Goal: Task Accomplishment & Management: Manage account settings

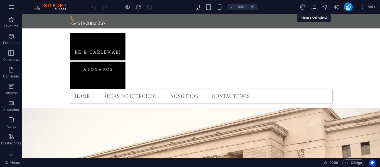
click at [314, 7] on icon "pages" at bounding box center [314, 7] width 6 height 6
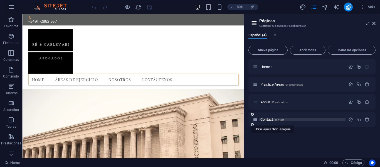
click at [279, 119] on span "/contact" at bounding box center [278, 119] width 11 height 3
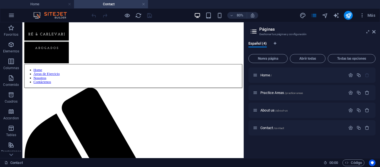
scroll to position [403, 0]
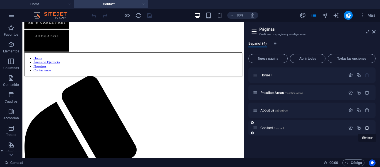
click at [367, 128] on icon "button" at bounding box center [367, 127] width 5 height 5
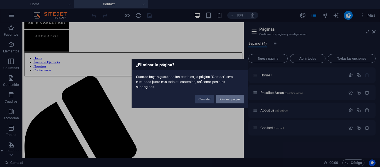
click at [235, 96] on button "Eliminar página" at bounding box center [230, 99] width 28 height 8
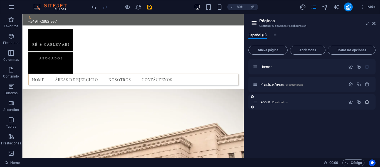
click at [367, 101] on icon "button" at bounding box center [367, 101] width 5 height 5
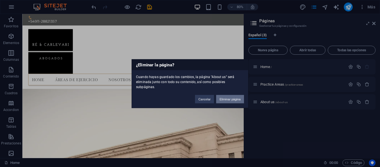
click at [238, 95] on button "Eliminar página" at bounding box center [230, 99] width 28 height 8
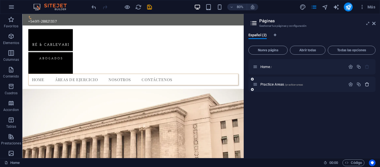
click at [367, 83] on icon "button" at bounding box center [367, 84] width 5 height 5
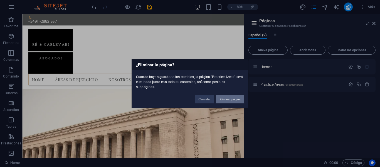
click at [234, 95] on button "Eliminar página" at bounding box center [230, 99] width 28 height 8
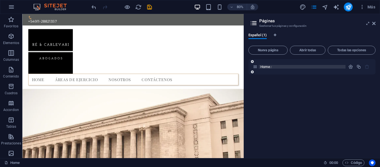
click at [266, 67] on span "Home /" at bounding box center [265, 67] width 11 height 4
click at [359, 49] on span "Todas las opciones" at bounding box center [351, 49] width 43 height 3
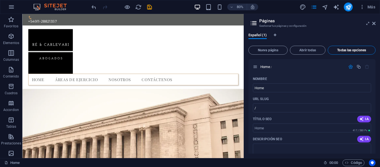
click at [359, 49] on span "Todas las opciones" at bounding box center [351, 49] width 43 height 3
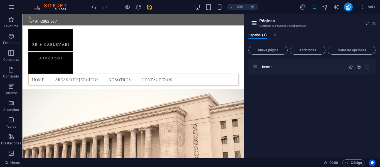
click at [374, 24] on icon at bounding box center [373, 23] width 3 height 4
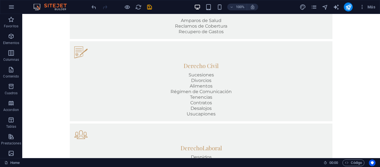
scroll to position [391, 0]
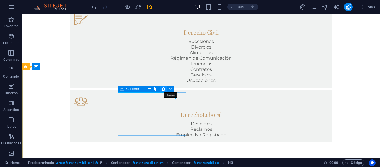
click at [164, 89] on icon at bounding box center [163, 89] width 3 height 6
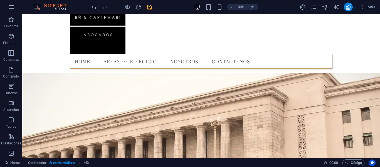
scroll to position [17, 0]
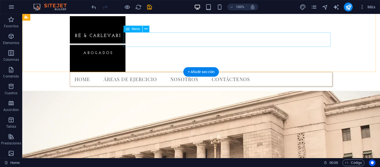
click at [226, 72] on nav "Home Áreas de Ejercicio Nosotros Contáctenos" at bounding box center [201, 79] width 262 height 14
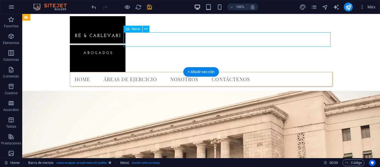
click at [225, 72] on nav "Home Áreas de Ejercicio Nosotros Contáctenos" at bounding box center [201, 79] width 262 height 14
click at [136, 72] on nav "Home Áreas de Ejercicio Nosotros Contáctenos" at bounding box center [201, 79] width 262 height 14
select select
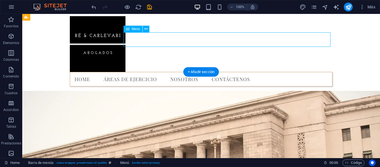
select select
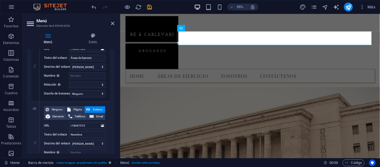
scroll to position [159, 0]
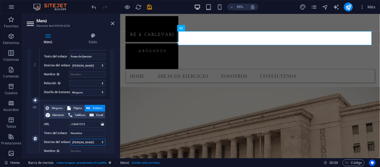
click at [101, 142] on select "Nueva pestaña Misma pestaña Superposición" at bounding box center [87, 141] width 35 height 7
click at [208, 72] on nav "Home Áreas de Ejercicio Nosotros Contáctenos" at bounding box center [257, 79] width 262 height 14
click at [182, 29] on icon at bounding box center [181, 28] width 4 height 6
click at [200, 28] on icon at bounding box center [198, 29] width 3 height 6
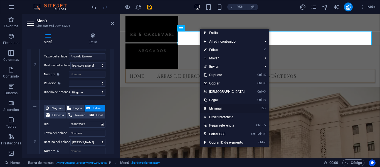
click at [214, 108] on link "⌦ Eliminar" at bounding box center [224, 108] width 48 height 8
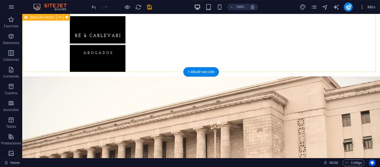
click at [287, 43] on div "Menu" at bounding box center [201, 44] width 358 height 65
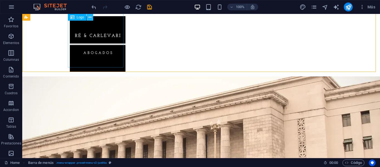
click at [91, 17] on button at bounding box center [89, 17] width 7 height 7
click at [60, 18] on icon at bounding box center [59, 17] width 3 height 6
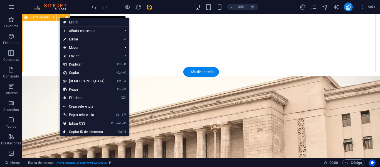
click at [43, 37] on div "Menu" at bounding box center [201, 44] width 358 height 65
select select "header"
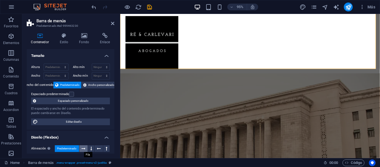
click at [83, 148] on icon at bounding box center [83, 148] width 4 height 7
click at [75, 148] on span "Predeterminado" at bounding box center [66, 148] width 19 height 7
drag, startPoint x: 114, startPoint y: 95, endPoint x: 115, endPoint y: 104, distance: 9.5
click at [115, 104] on div "Contenedor Estilo Fondo Enlace Tamaño Altura Predeterminado px rem % vh vw Alto…" at bounding box center [70, 92] width 96 height 129
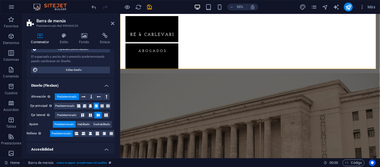
scroll to position [52, 0]
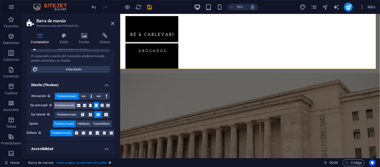
click at [66, 103] on span "Predeterminado" at bounding box center [64, 105] width 19 height 7
click at [69, 113] on span "Predeterminado" at bounding box center [66, 114] width 19 height 7
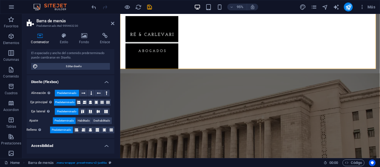
scroll to position [56, 0]
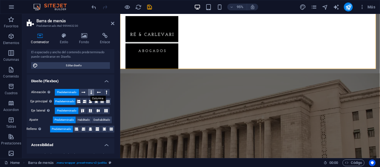
click at [92, 92] on button at bounding box center [91, 92] width 6 height 7
click at [100, 92] on button at bounding box center [99, 92] width 9 height 7
click at [91, 93] on icon at bounding box center [91, 92] width 2 height 7
click at [107, 94] on button at bounding box center [106, 92] width 6 height 7
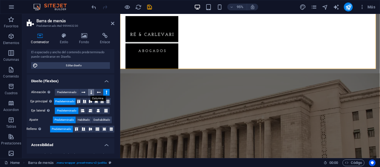
click at [88, 92] on button at bounding box center [91, 92] width 6 height 7
click at [83, 91] on icon at bounding box center [83, 92] width 4 height 7
click at [97, 93] on icon at bounding box center [99, 92] width 4 height 7
click at [84, 93] on icon at bounding box center [83, 92] width 4 height 7
click at [71, 91] on span "Predeterminado" at bounding box center [66, 92] width 19 height 7
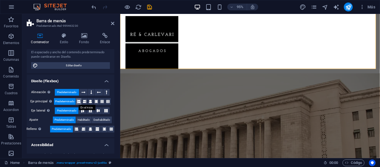
click at [78, 101] on icon at bounding box center [78, 101] width 3 height 7
click at [86, 101] on icon at bounding box center [84, 101] width 3 height 7
click at [95, 101] on icon at bounding box center [96, 101] width 3 height 7
click at [90, 101] on icon at bounding box center [90, 101] width 3 height 7
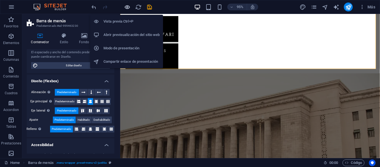
click at [127, 8] on icon "button" at bounding box center [127, 7] width 6 height 6
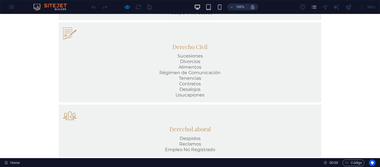
scroll to position [391, 0]
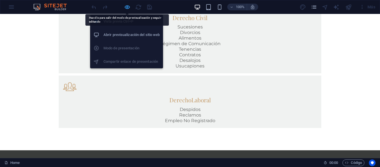
click at [130, 8] on icon "button" at bounding box center [127, 7] width 6 height 6
select select "header"
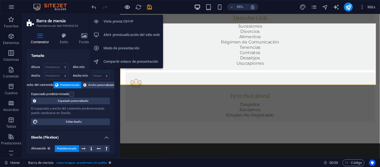
scroll to position [0, 0]
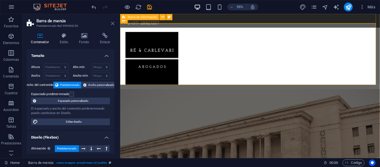
click at [112, 24] on icon at bounding box center [112, 23] width 3 height 4
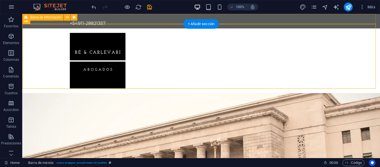
click at [133, 19] on div "+54911-28821357" at bounding box center [201, 21] width 358 height 14
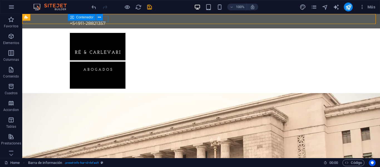
click at [73, 18] on icon at bounding box center [72, 17] width 4 height 7
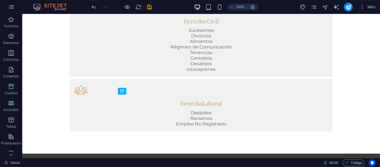
scroll to position [389, 0]
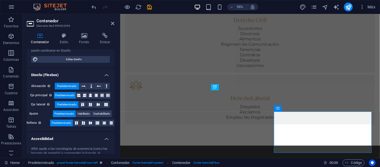
scroll to position [72, 0]
click at [90, 85] on icon at bounding box center [91, 85] width 2 height 7
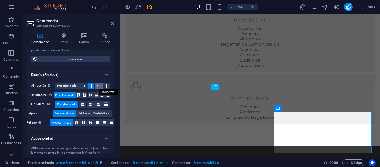
click at [96, 87] on button at bounding box center [99, 85] width 9 height 7
click at [106, 88] on icon at bounding box center [107, 85] width 2 height 7
click at [85, 86] on icon at bounding box center [83, 85] width 4 height 7
click at [75, 86] on span "Predeterminado" at bounding box center [66, 85] width 19 height 7
drag, startPoint x: 113, startPoint y: 91, endPoint x: 113, endPoint y: 101, distance: 10.3
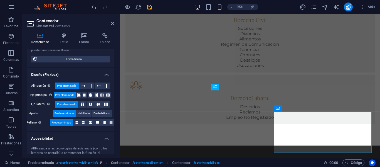
click at [113, 101] on div "Tamaño Altura Predeterminado px rem % vh vw Alto mín Ninguno px rem % vh vw Anc…" at bounding box center [71, 101] width 88 height 104
click at [79, 93] on icon at bounding box center [78, 94] width 3 height 7
click at [83, 94] on icon at bounding box center [84, 94] width 3 height 7
click at [89, 95] on icon at bounding box center [90, 94] width 3 height 7
click at [91, 86] on icon at bounding box center [91, 85] width 2 height 7
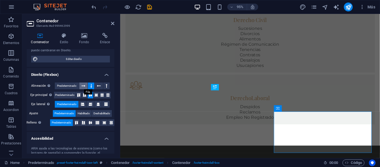
click at [85, 85] on button at bounding box center [83, 85] width 9 height 7
click at [78, 95] on icon at bounding box center [78, 94] width 3 height 7
click at [81, 113] on span "Habilitado" at bounding box center [84, 113] width 12 height 7
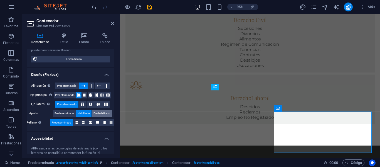
click at [98, 115] on span "Deshabilitado" at bounding box center [101, 113] width 17 height 7
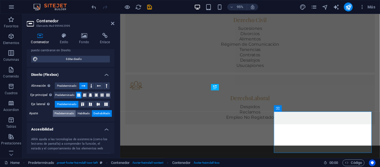
click at [70, 112] on span "Predeterminado" at bounding box center [63, 113] width 19 height 7
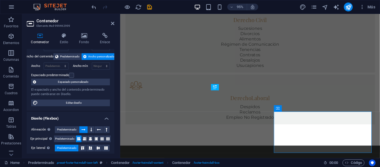
scroll to position [27, 0]
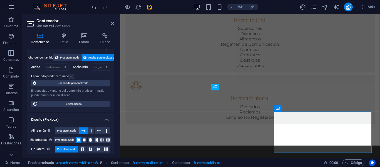
click at [71, 75] on label at bounding box center [71, 76] width 5 height 5
click at [0, 0] on input "Espaciado predeterminado" at bounding box center [0, 0] width 0 height 0
click at [90, 103] on span "Editar diseño" at bounding box center [73, 103] width 69 height 7
select select "rem"
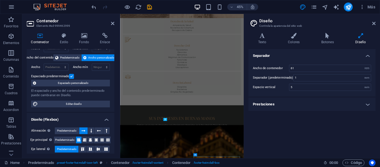
scroll to position [232, 0]
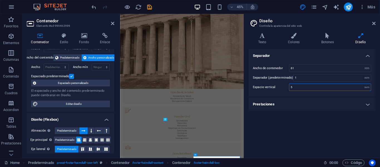
click at [346, 86] on input "5" at bounding box center [329, 87] width 81 height 7
click at [366, 103] on h4 "Prestaciones" at bounding box center [311, 103] width 127 height 13
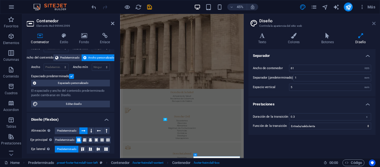
click at [374, 24] on icon at bounding box center [373, 23] width 3 height 4
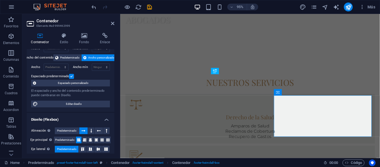
scroll to position [406, 0]
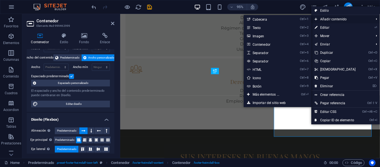
click at [335, 20] on span "Añadir contenido" at bounding box center [341, 19] width 60 height 8
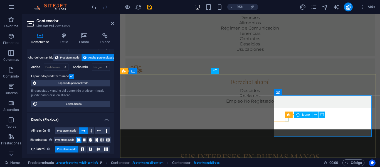
select select "xMidYMid"
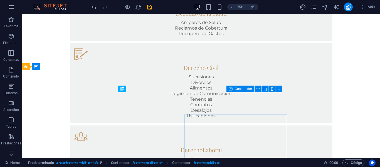
scroll to position [391, 0]
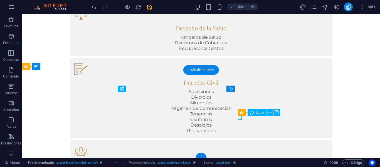
select select "xMidYMid"
select select "px"
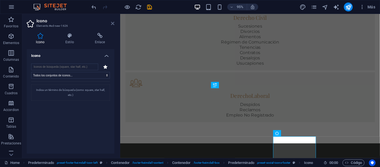
click at [113, 23] on icon at bounding box center [112, 23] width 3 height 4
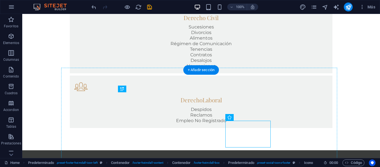
drag, startPoint x: 251, startPoint y: 130, endPoint x: 297, endPoint y: 127, distance: 45.7
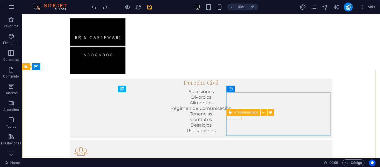
click at [236, 116] on div "Predeterminado" at bounding box center [251, 112] width 51 height 7
click at [263, 111] on icon at bounding box center [263, 112] width 3 height 6
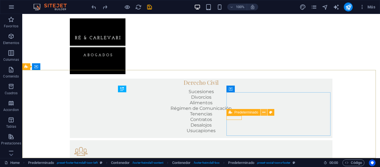
click at [264, 112] on icon at bounding box center [263, 112] width 3 height 6
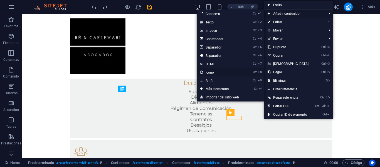
click at [221, 72] on link "Ctrl 8 Icono" at bounding box center [220, 72] width 47 height 8
select select "xMidYMid"
select select "px"
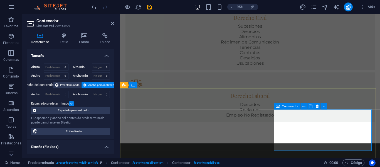
click at [64, 37] on icon at bounding box center [63, 36] width 17 height 6
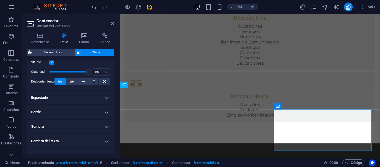
scroll to position [83, 0]
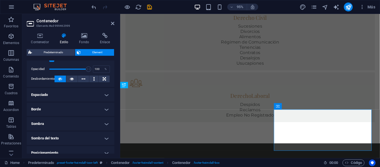
click at [107, 93] on h4 "Espaciado" at bounding box center [71, 94] width 88 height 13
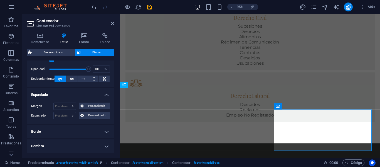
click at [107, 93] on h4 "Espaciado" at bounding box center [71, 93] width 88 height 10
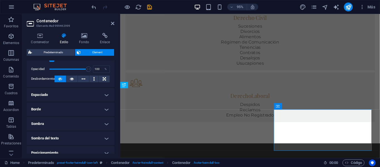
click at [108, 148] on h4 "Posicionamiento" at bounding box center [71, 152] width 88 height 13
click at [108, 148] on h4 "Posicionamiento" at bounding box center [71, 151] width 88 height 10
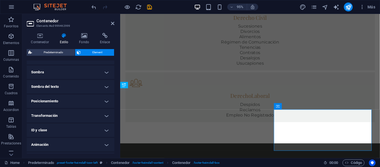
scroll to position [139, 0]
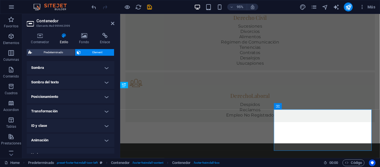
click at [94, 54] on span "Element" at bounding box center [97, 52] width 30 height 7
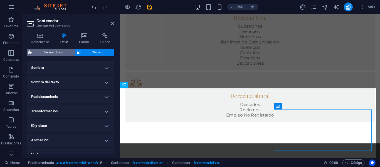
click at [58, 51] on span "Predeterminado" at bounding box center [53, 52] width 39 height 7
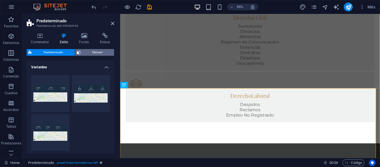
click at [91, 52] on span "Element" at bounding box center [97, 52] width 30 height 7
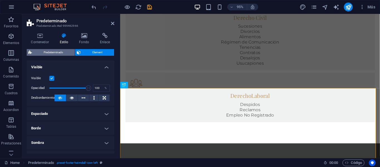
click at [65, 53] on span "Predeterminado" at bounding box center [53, 52] width 39 height 7
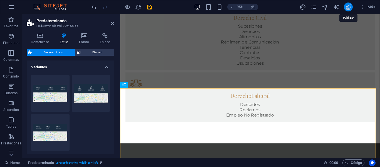
click at [349, 8] on icon "publish" at bounding box center [348, 7] width 6 height 6
select select "header"
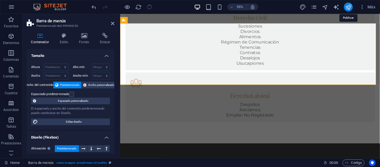
scroll to position [0, 0]
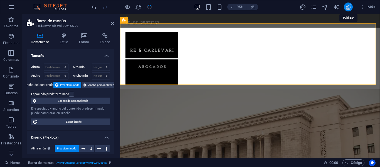
click at [349, 8] on icon "publish" at bounding box center [348, 7] width 6 height 6
select select "header"
